Goal: Find specific page/section: Find specific page/section

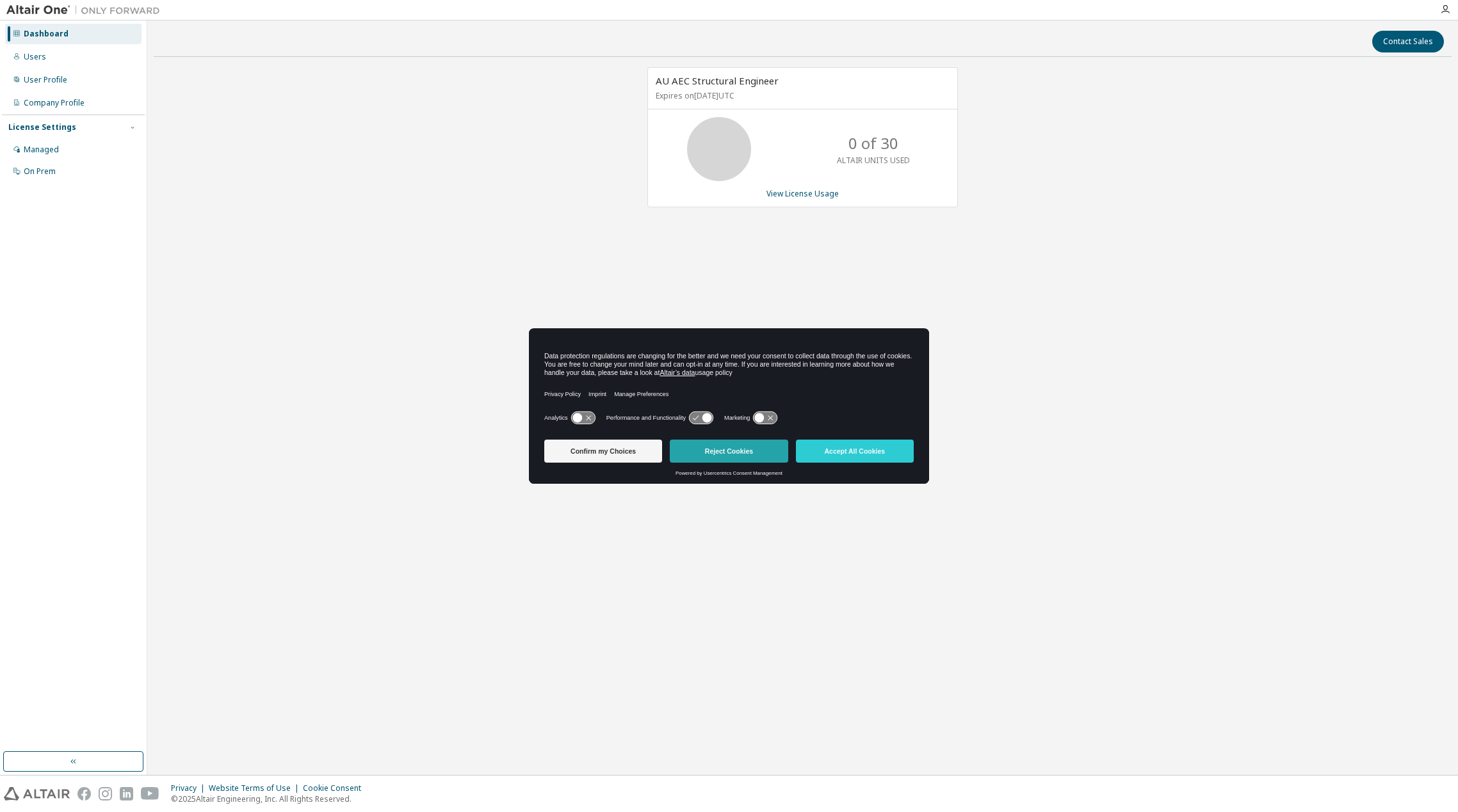
click at [738, 449] on button "Reject Cookies" at bounding box center [729, 451] width 118 height 23
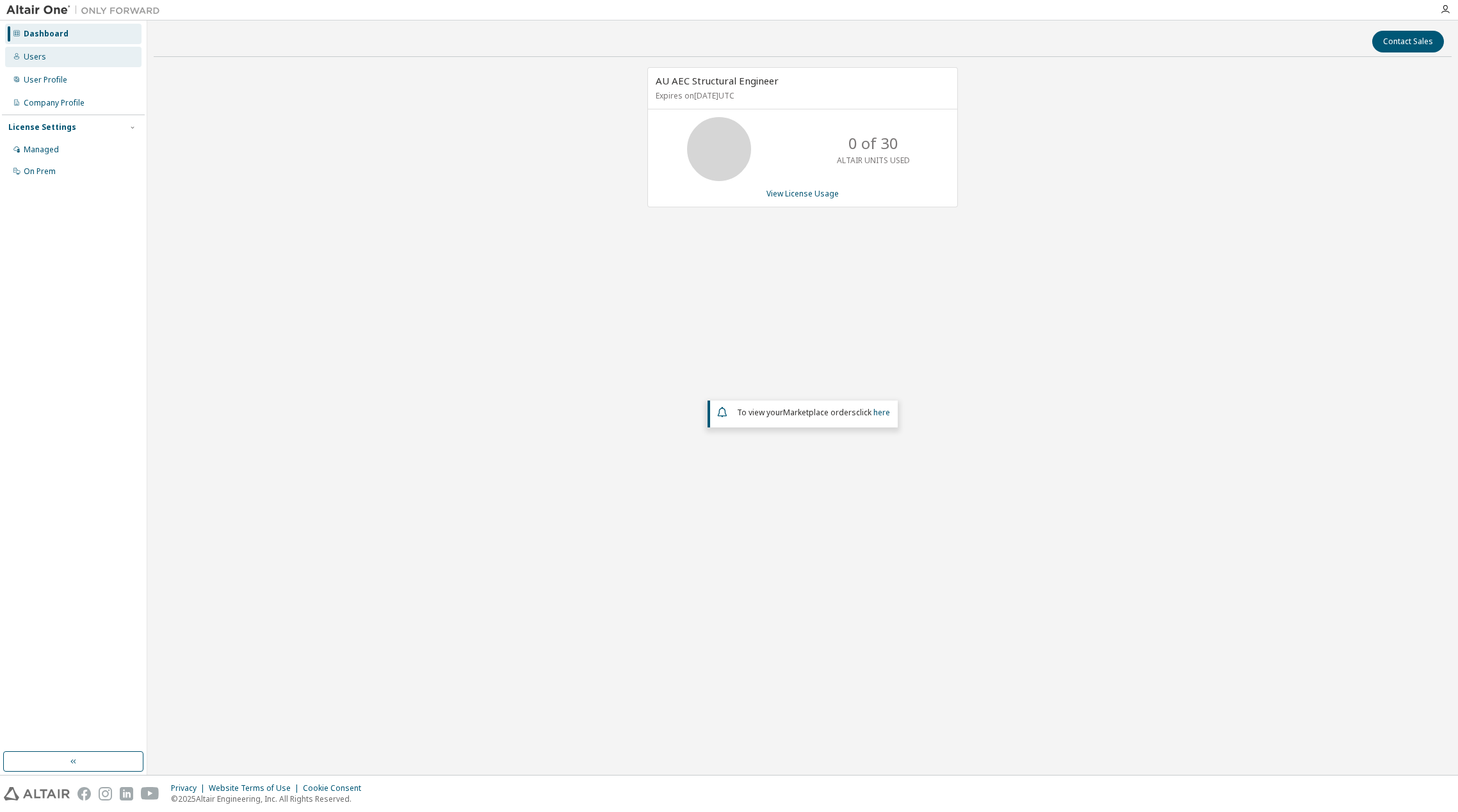
click at [64, 56] on div "Users" at bounding box center [73, 57] width 136 height 20
